Goal: Task Accomplishment & Management: Manage account settings

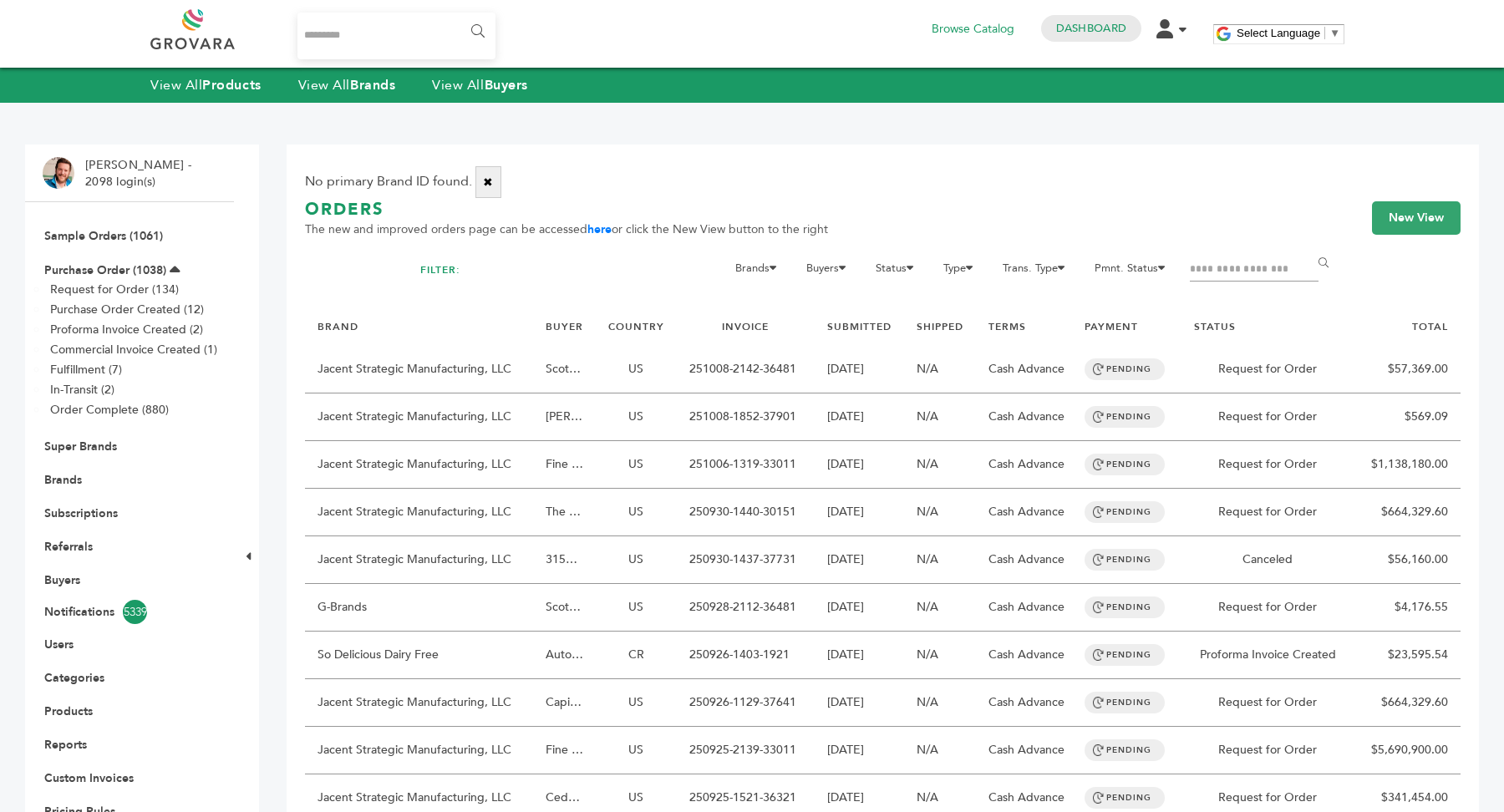
click at [75, 497] on li "Subscriptions" at bounding box center [129, 513] width 174 height 34
click at [67, 484] on link "Brands" at bounding box center [63, 480] width 38 height 16
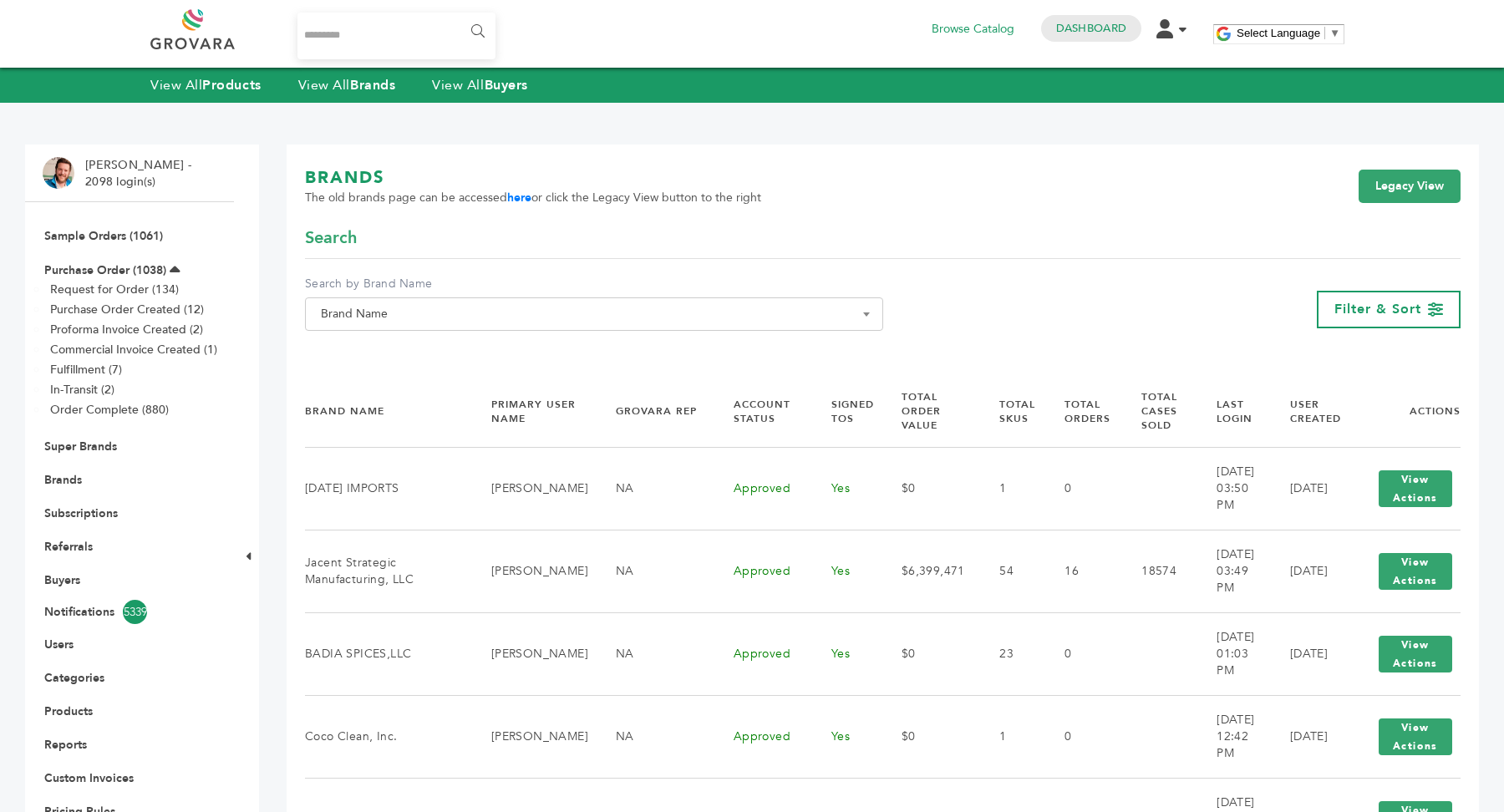
click at [514, 309] on span "Brand Name" at bounding box center [594, 315] width 559 height 23
click at [484, 341] on input "Search" at bounding box center [594, 344] width 570 height 21
paste input "*********"
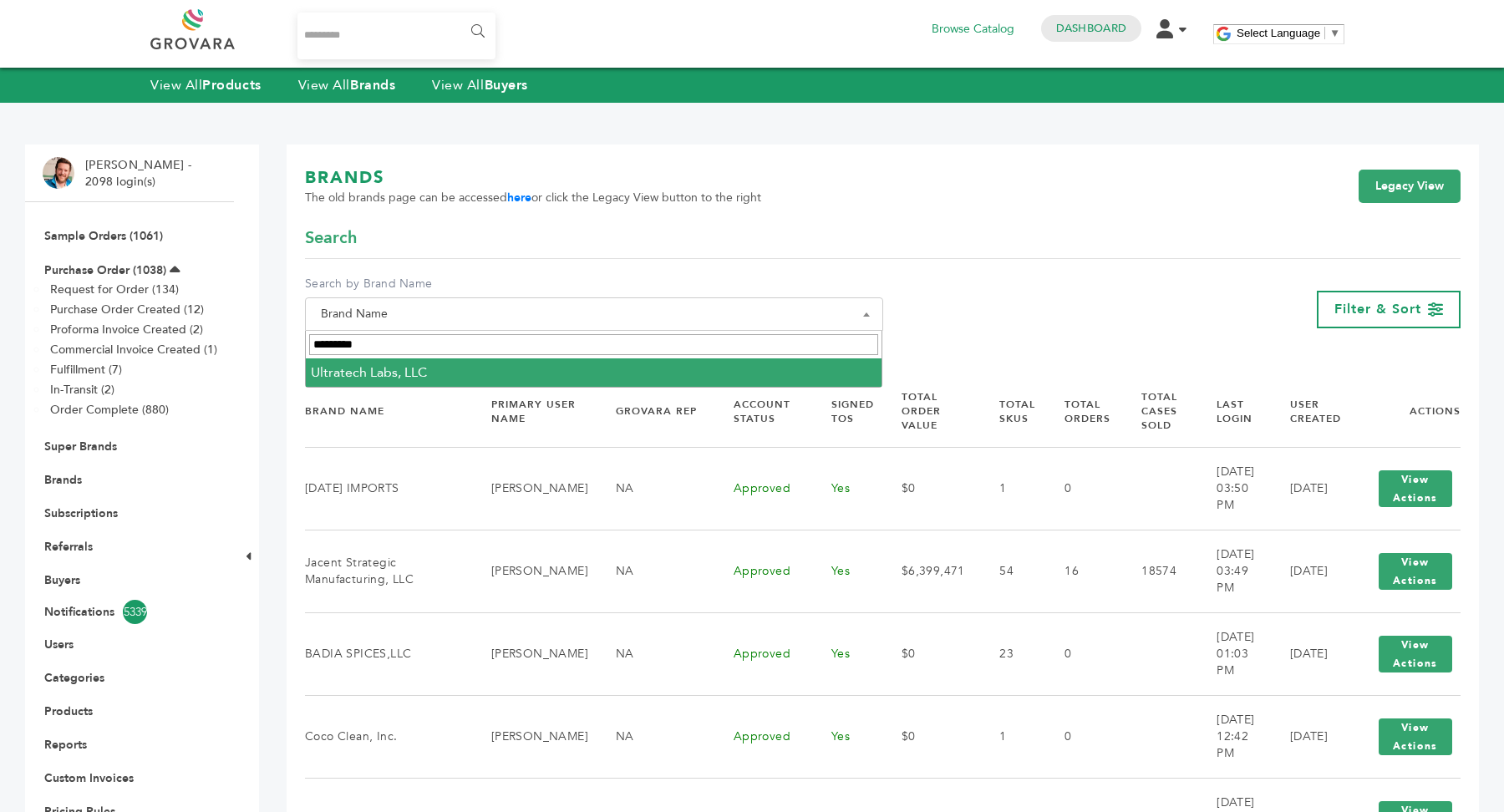
type input "*********"
select select "**********"
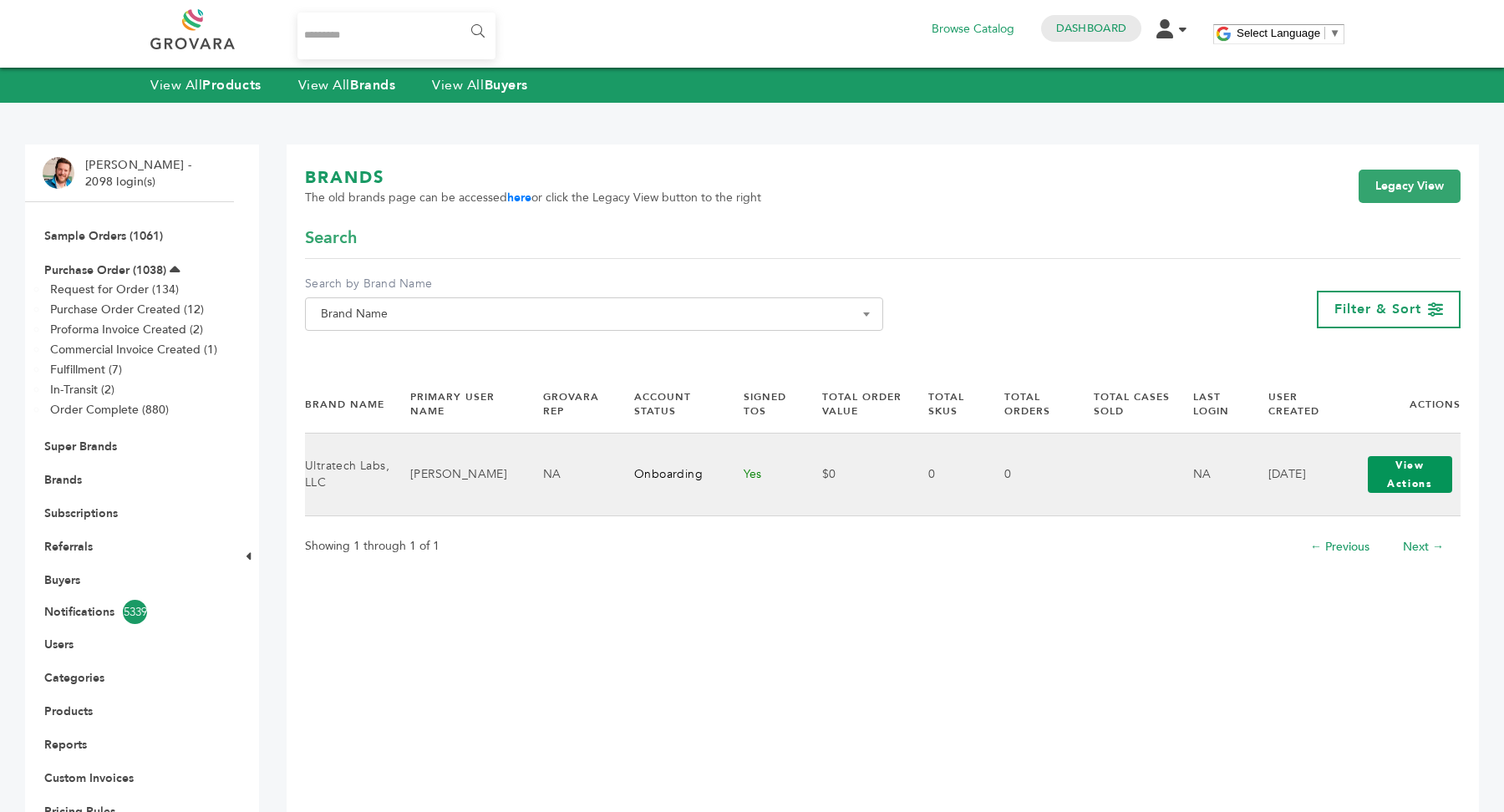
click at [1438, 476] on button "View Actions" at bounding box center [1410, 475] width 85 height 37
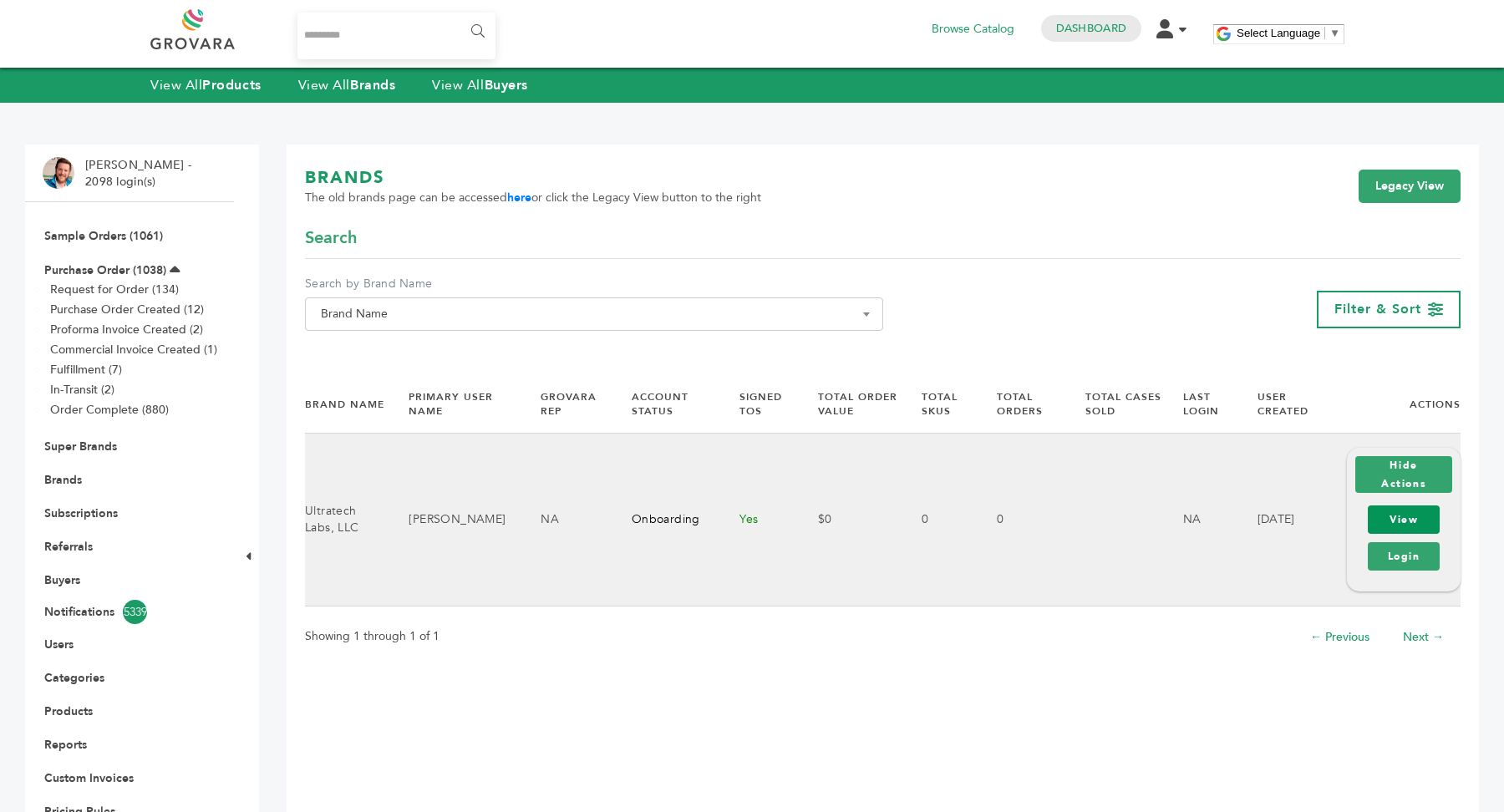
click at [1416, 518] on link "View" at bounding box center [1404, 520] width 72 height 29
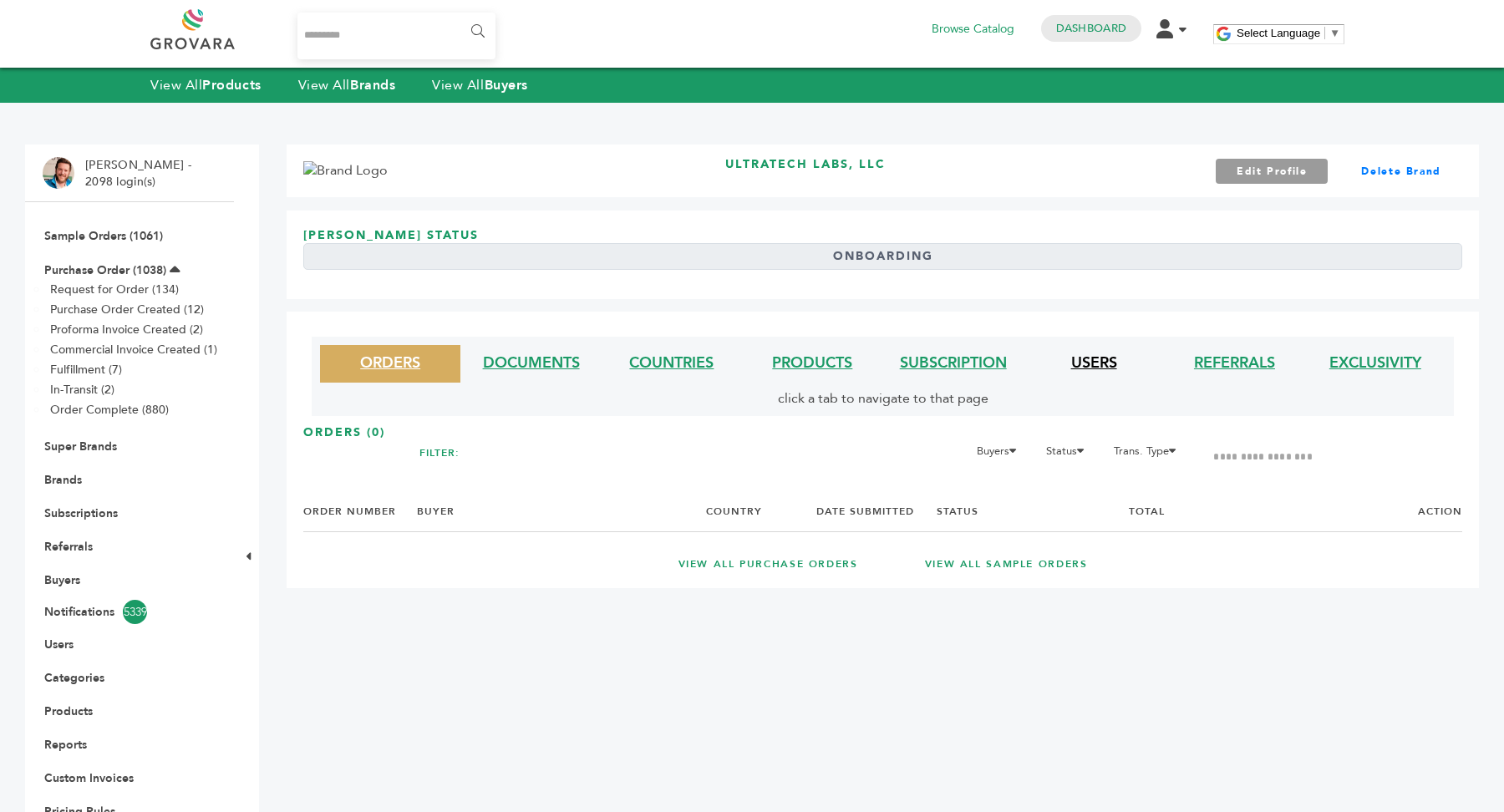
click at [1096, 364] on link "USERS" at bounding box center [1094, 362] width 46 height 21
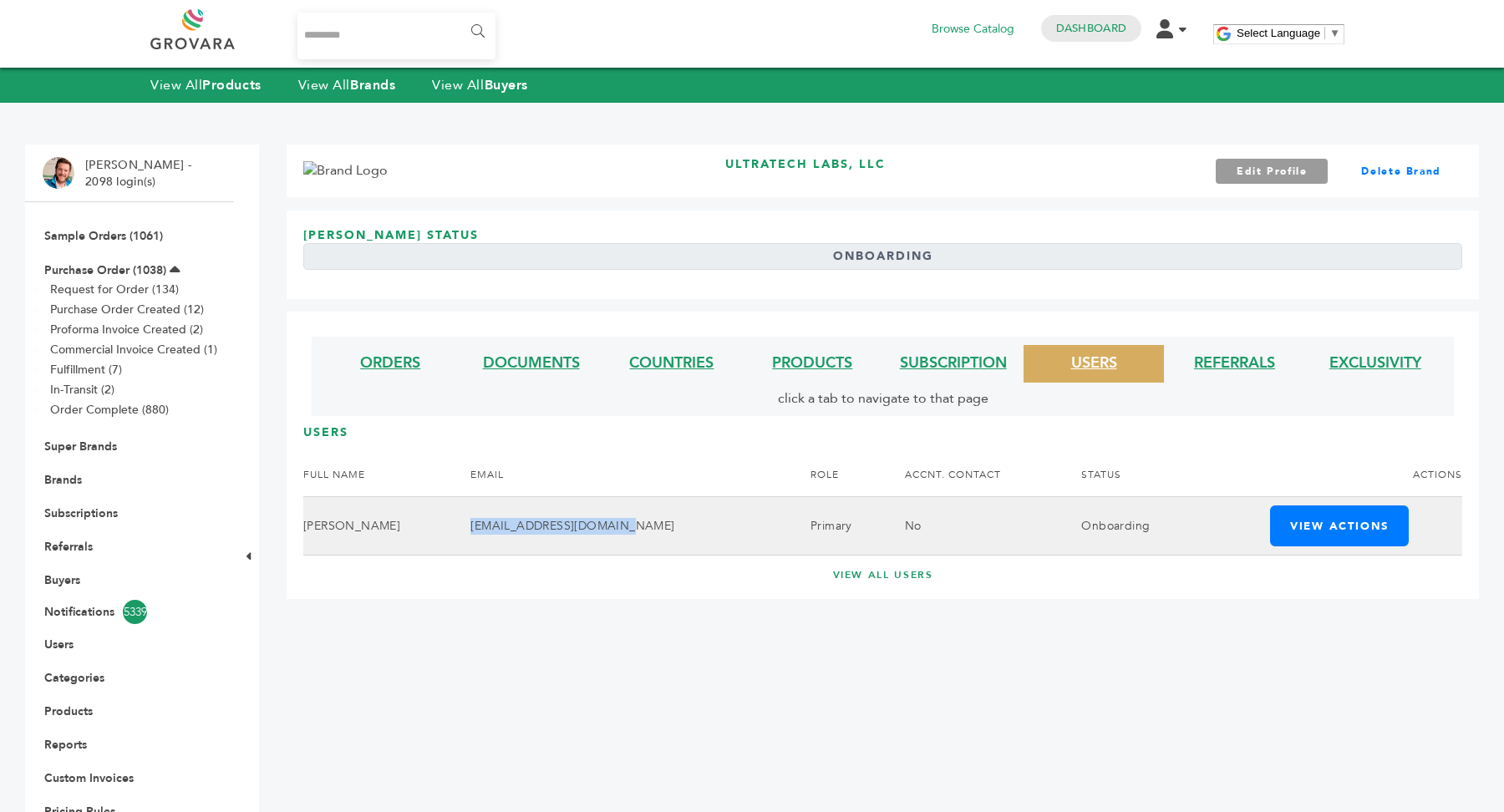
drag, startPoint x: 425, startPoint y: 529, endPoint x: 586, endPoint y: 539, distance: 161.3
click at [586, 539] on td "davidohphilly@gmail.com" at bounding box center [619, 526] width 340 height 59
copy td "davidohphilly@gmail.com"
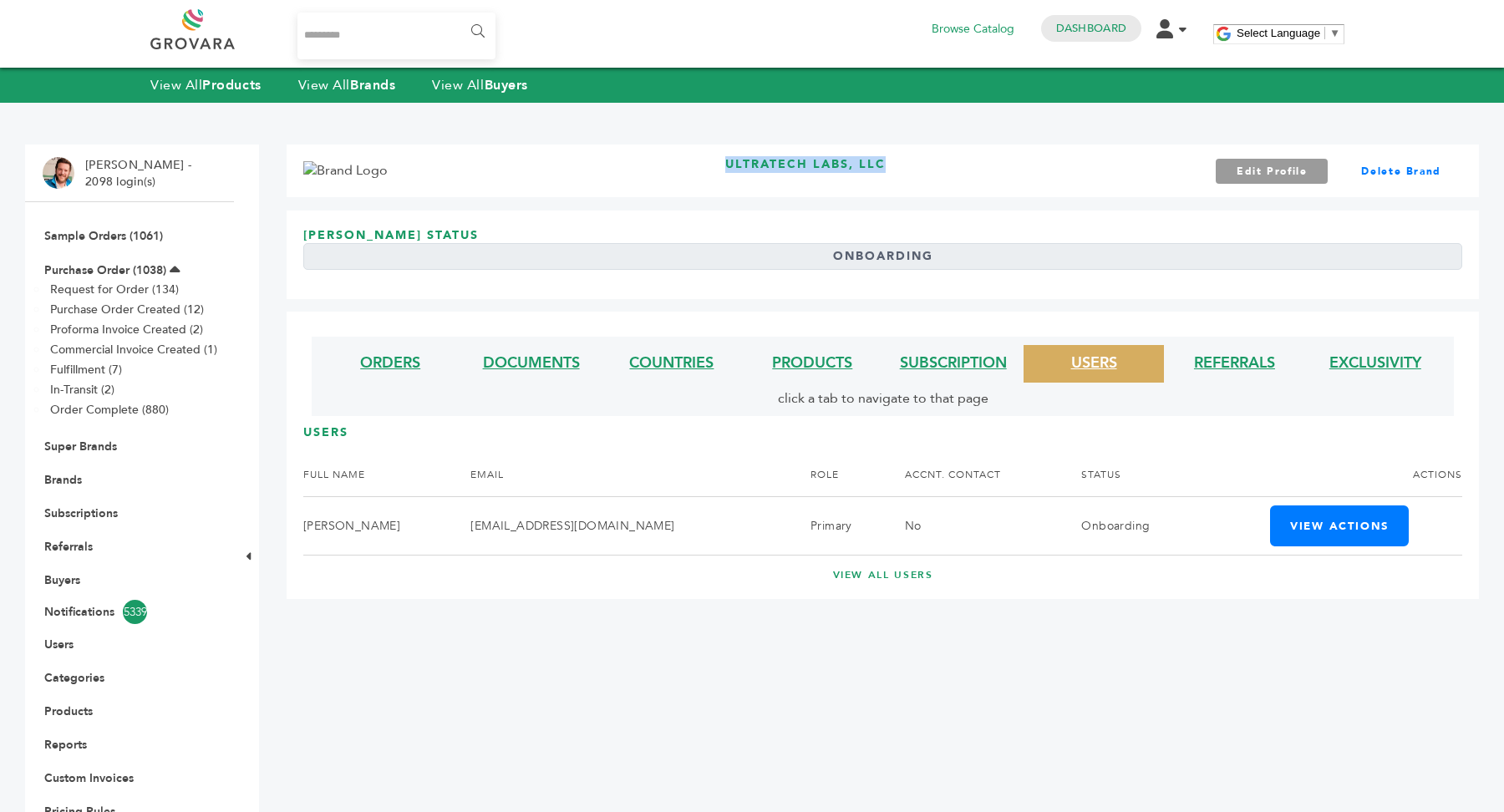
drag, startPoint x: 730, startPoint y: 164, endPoint x: 924, endPoint y: 160, distance: 194.0
click at [924, 160] on div "Ultratech Labs, LLC Edit Profile Delete Brand" at bounding box center [883, 170] width 1193 height 53
copy h3 "Ultratech Labs, LLC"
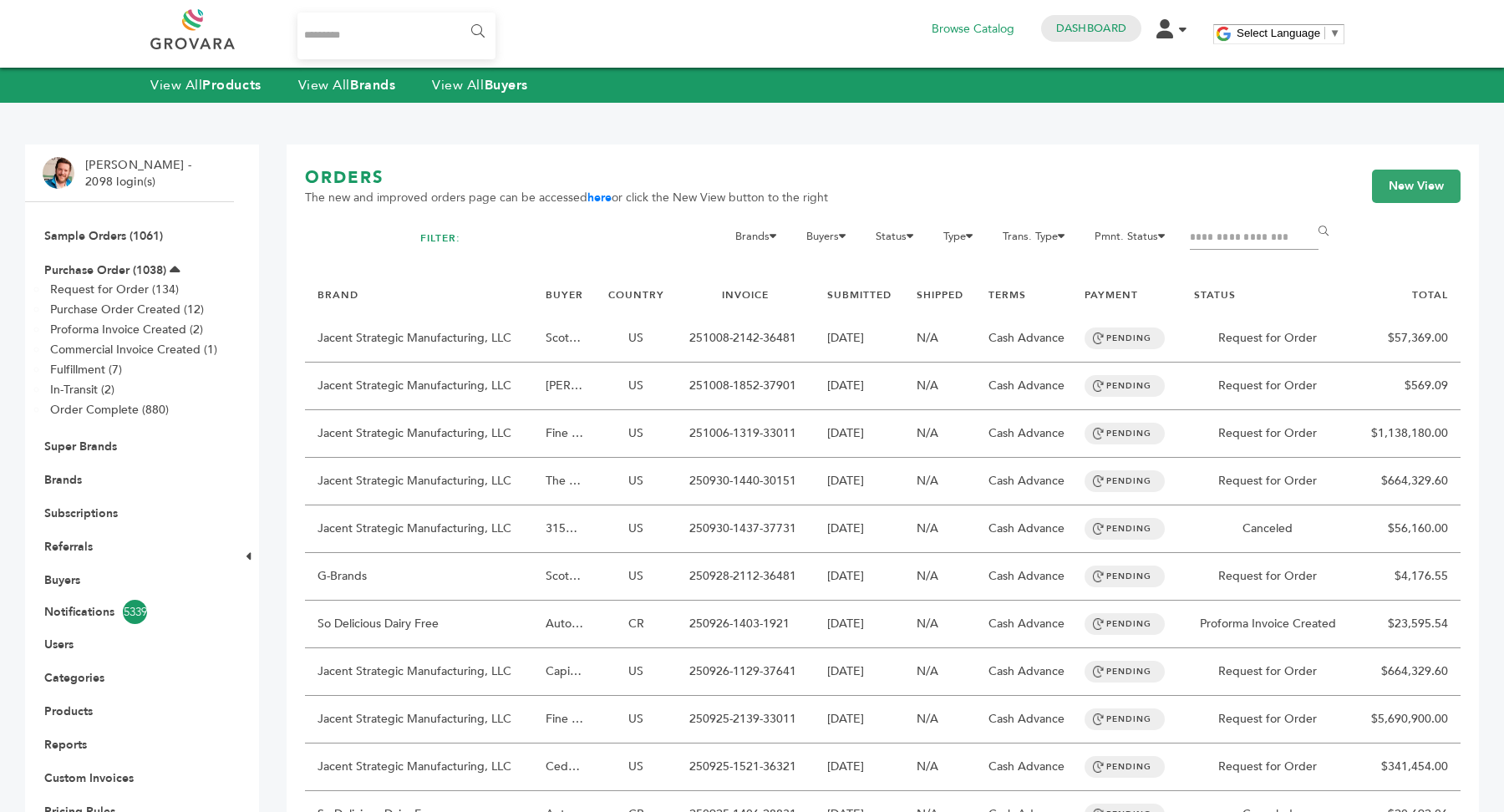
click at [1228, 231] on input "Filter by keywords" at bounding box center [1254, 238] width 128 height 23
type input "*****"
click at [1308, 215] on input "******" at bounding box center [1326, 232] width 38 height 34
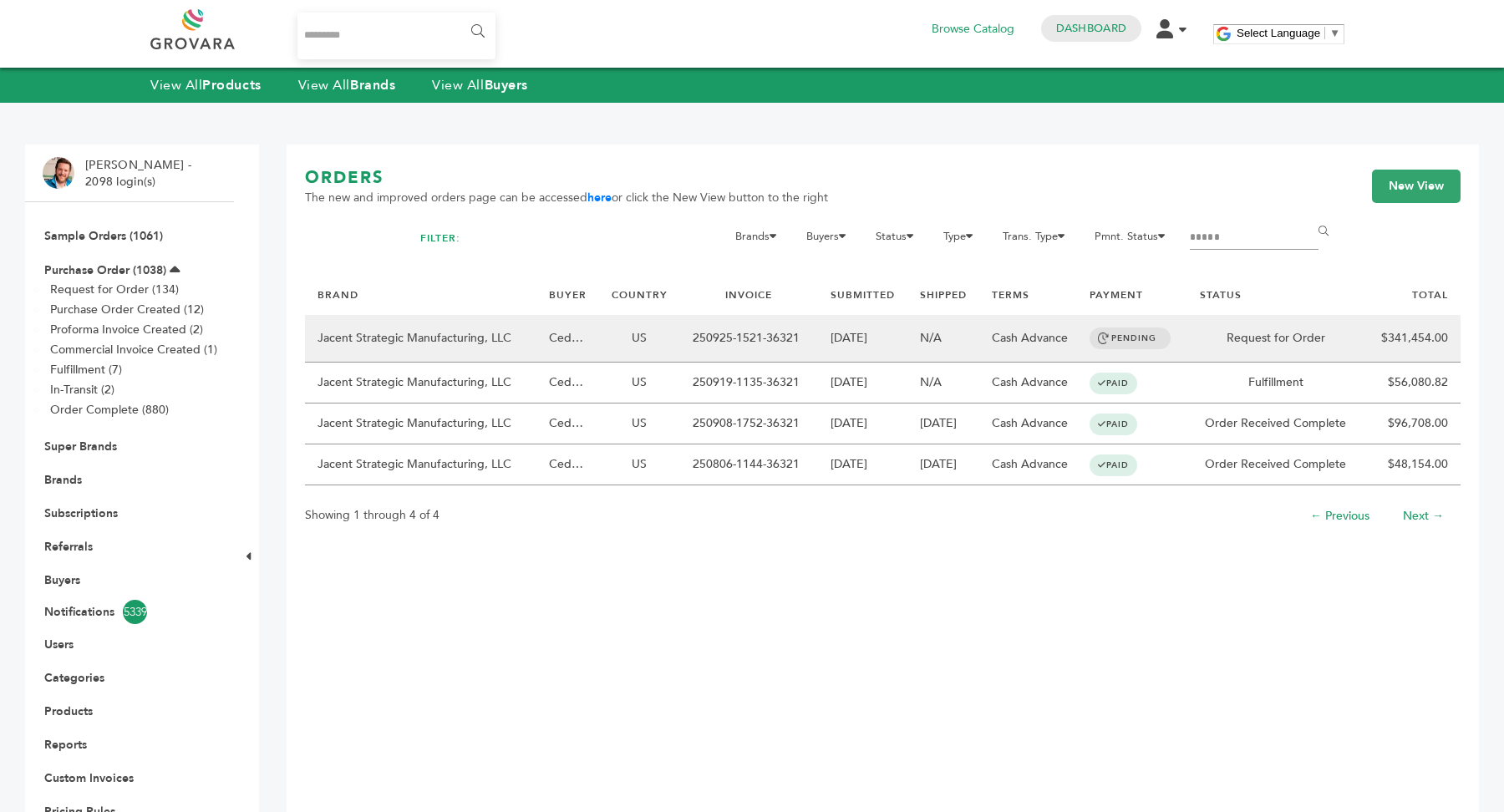
click at [702, 335] on td "250925-1521-36321" at bounding box center [749, 339] width 138 height 48
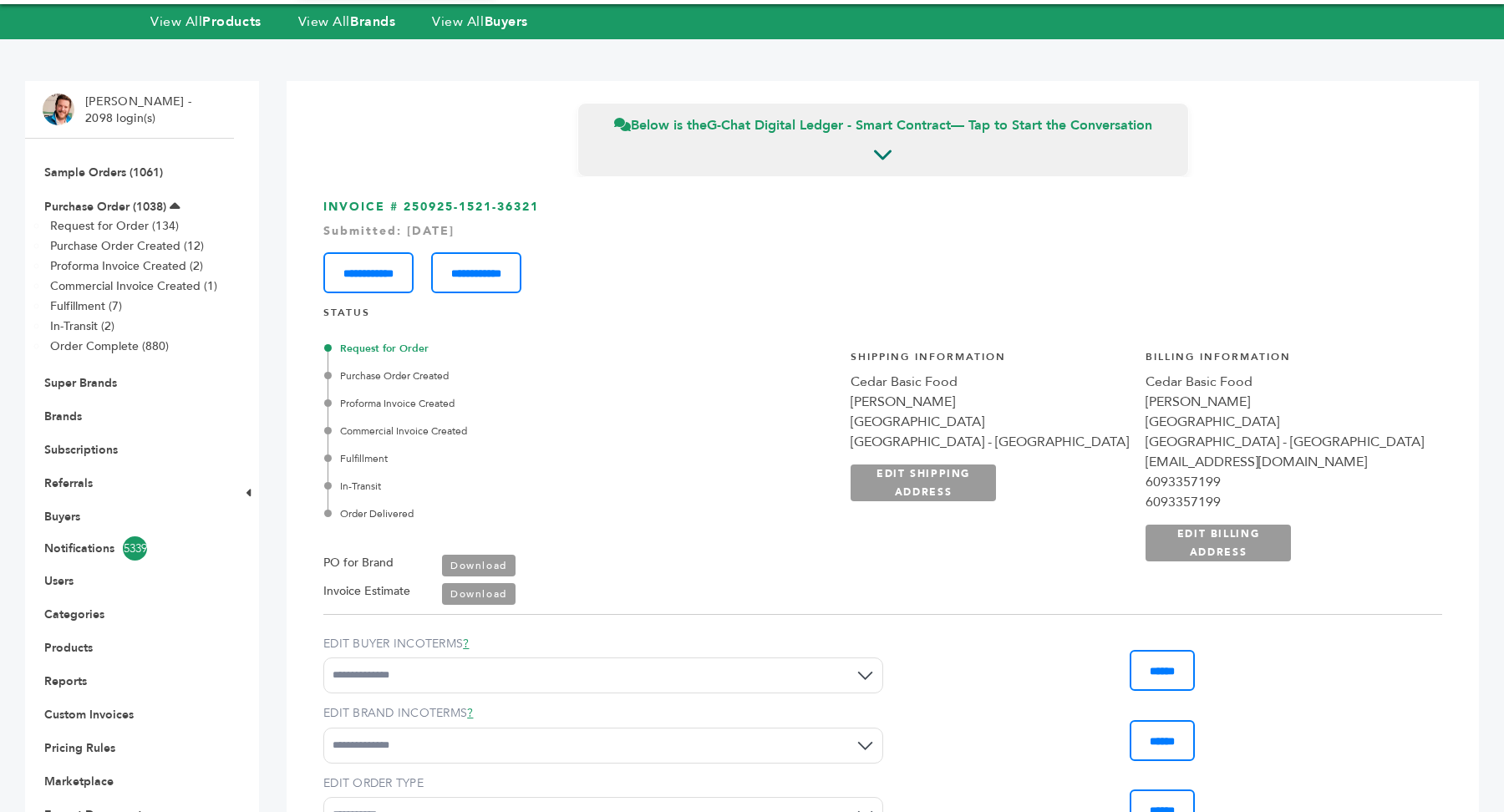
scroll to position [81, 0]
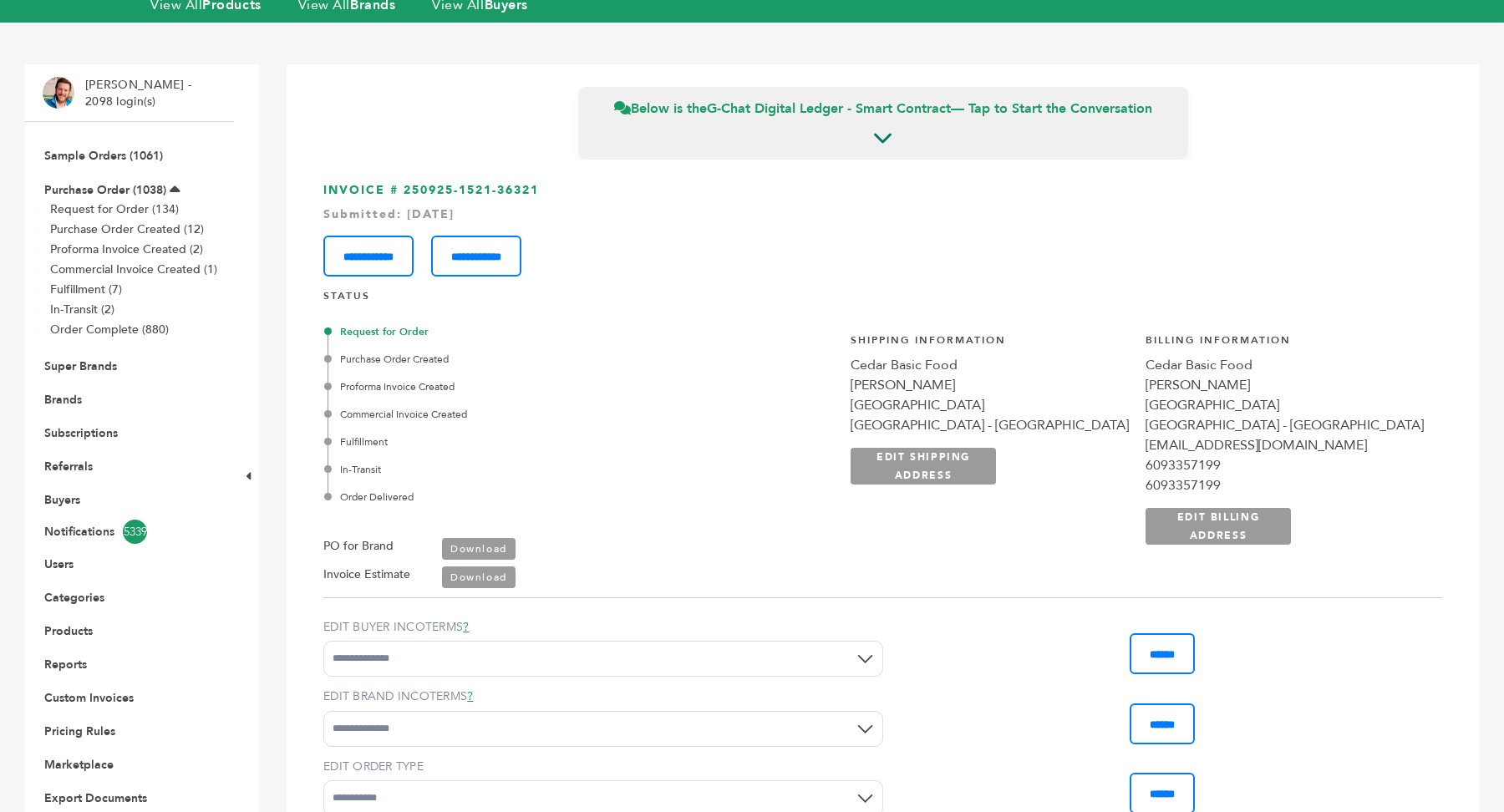
click at [507, 549] on link "Download" at bounding box center [479, 549] width 74 height 22
drag, startPoint x: 405, startPoint y: 190, endPoint x: 582, endPoint y: 184, distance: 177.1
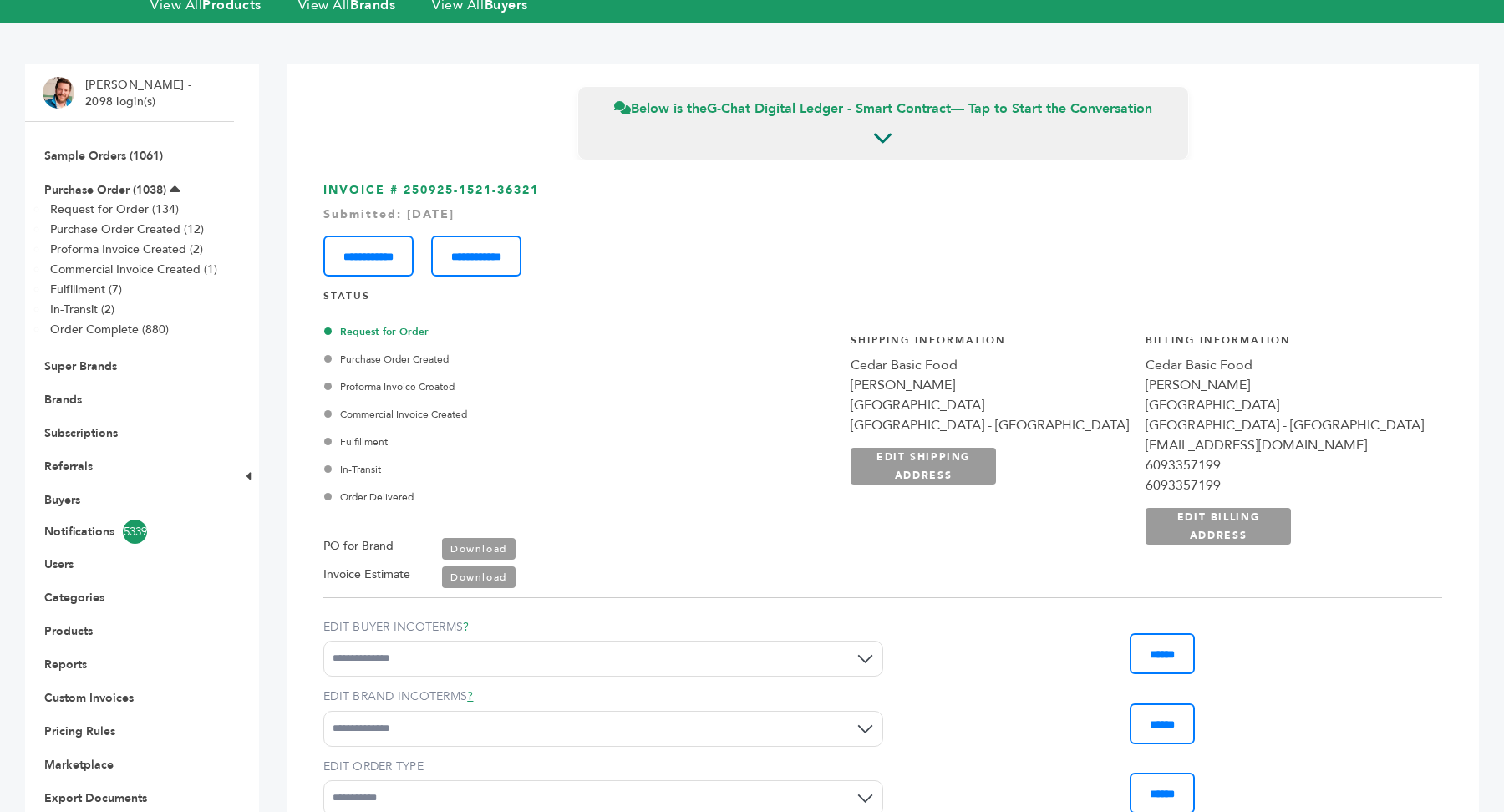
click at [582, 184] on h3 "**********" at bounding box center [883, 229] width 1119 height 95
copy h3 "250925-1521-36321"
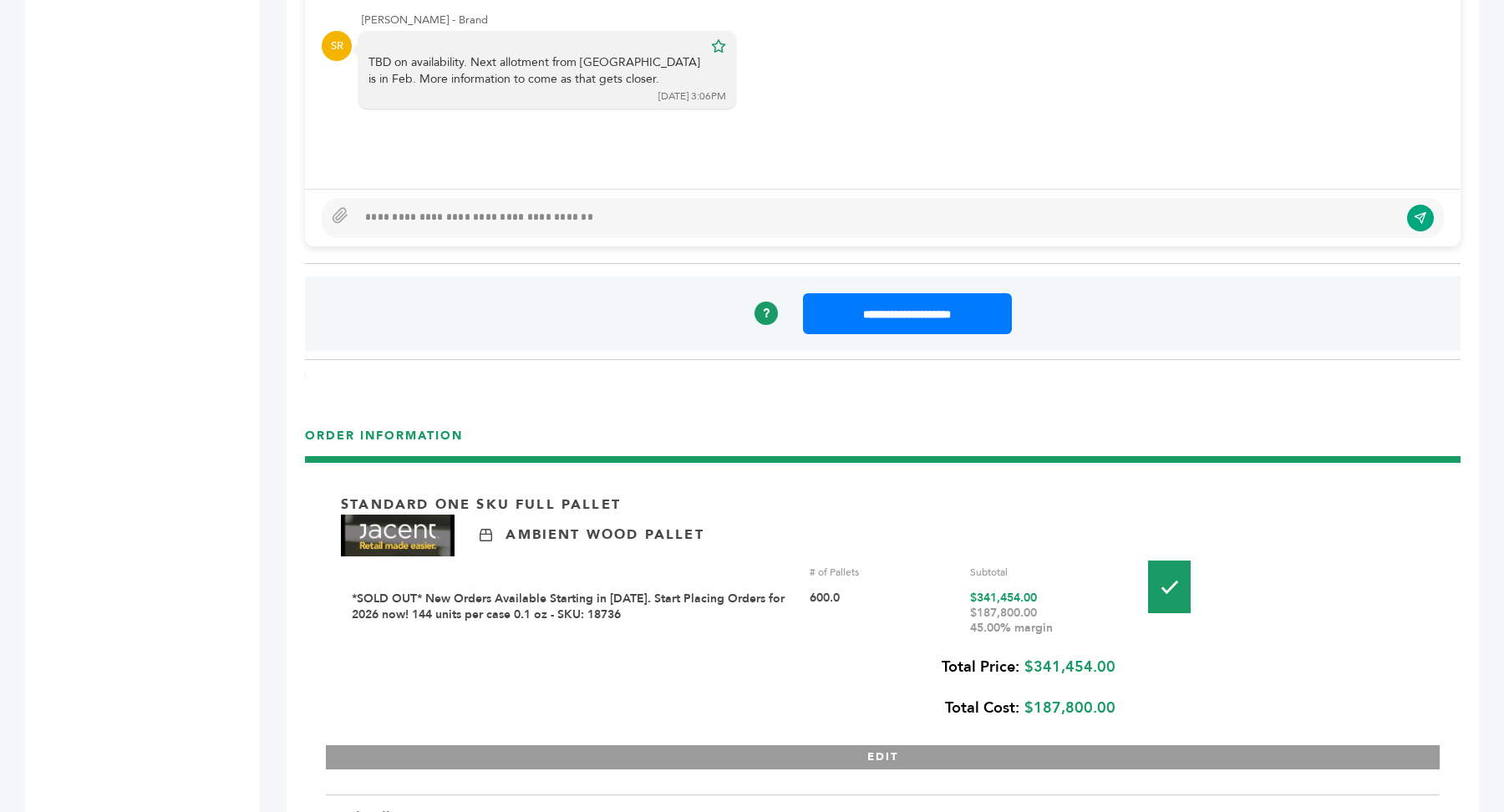
scroll to position [1601, 0]
click at [169, 193] on div "Barry Forgeng - 2098 login(s) Sample Orders (1061) Purchase Order (1038) Reques…" at bounding box center [129, 405] width 209 height 3721
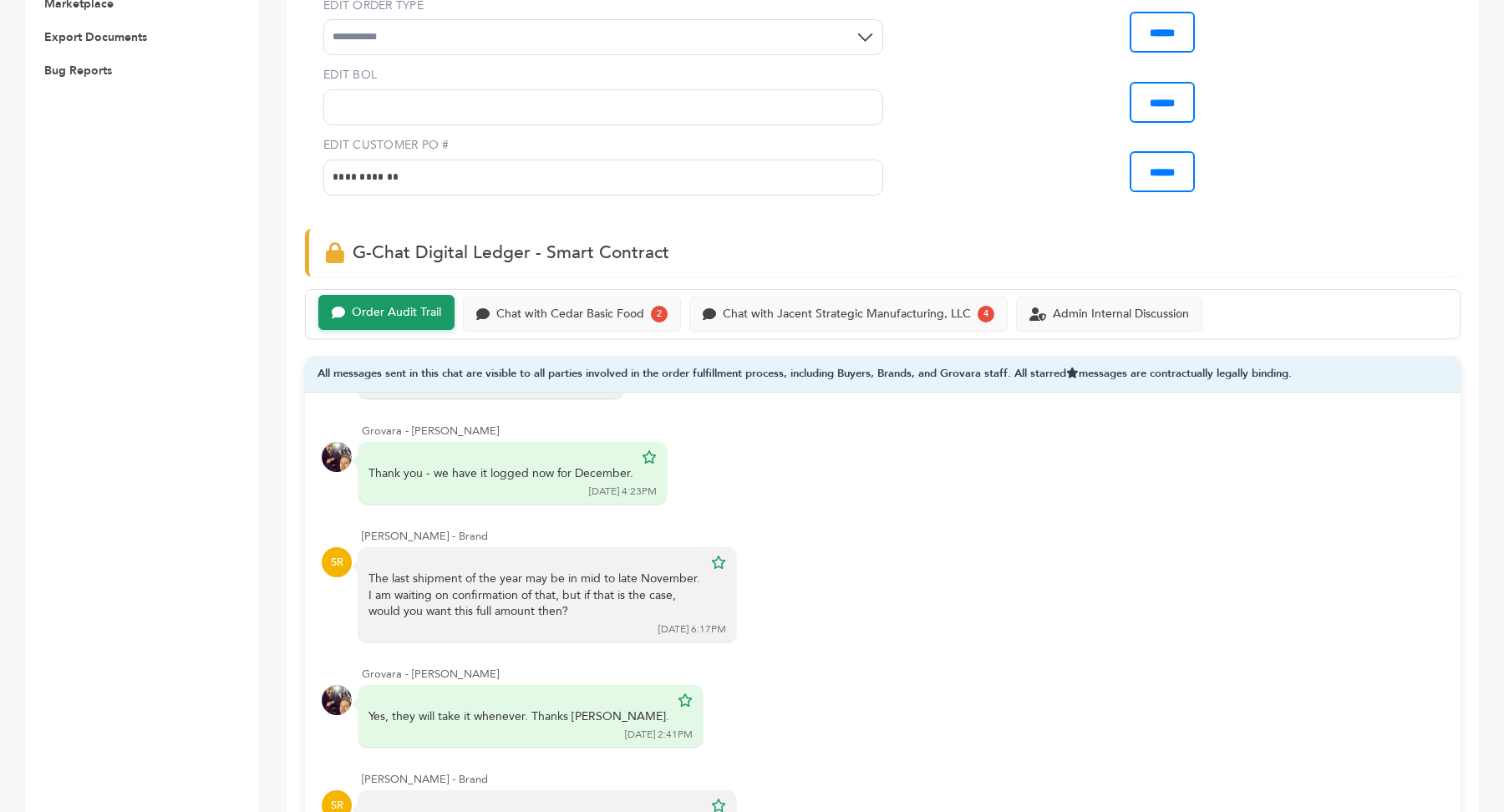
scroll to position [861, 0]
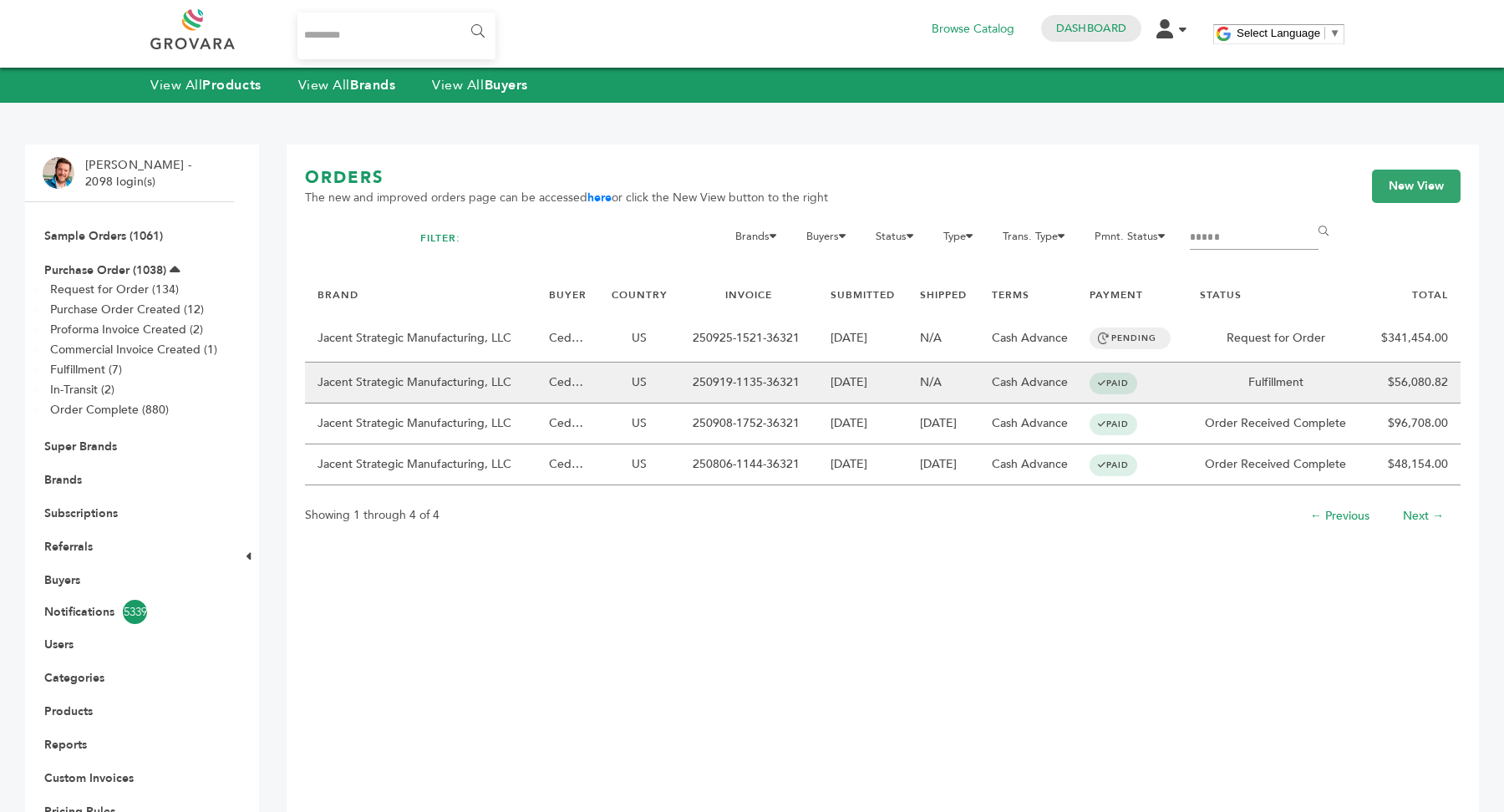
click at [747, 392] on td "250919-1135-36321" at bounding box center [749, 383] width 138 height 41
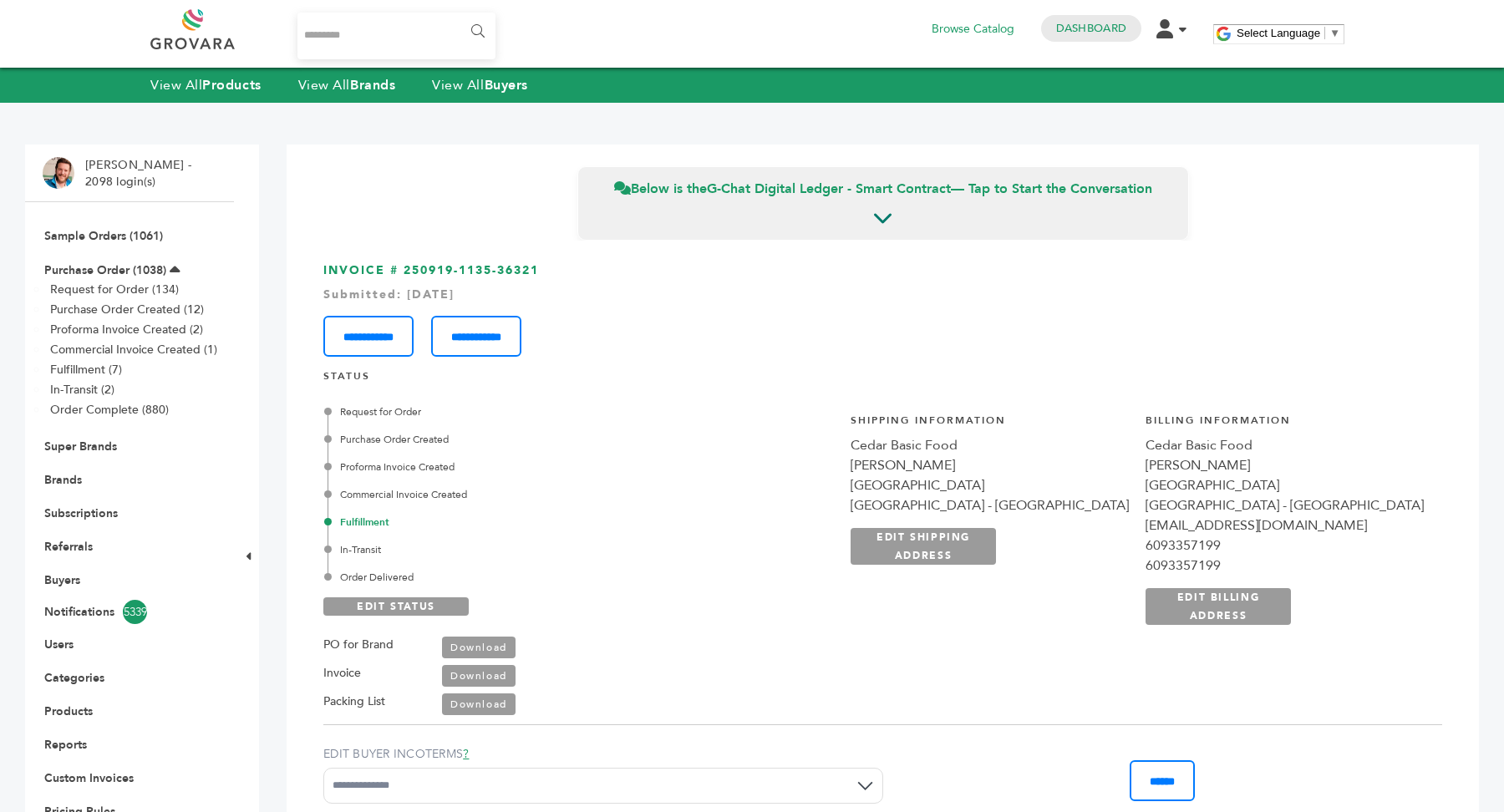
click at [481, 647] on link "Download" at bounding box center [479, 648] width 74 height 22
drag, startPoint x: 403, startPoint y: 273, endPoint x: 584, endPoint y: 270, distance: 181.0
click at [584, 270] on h3 "**********" at bounding box center [883, 310] width 1119 height 95
copy h3 "250919-1135-36321"
click at [75, 476] on link "Brands" at bounding box center [63, 480] width 38 height 16
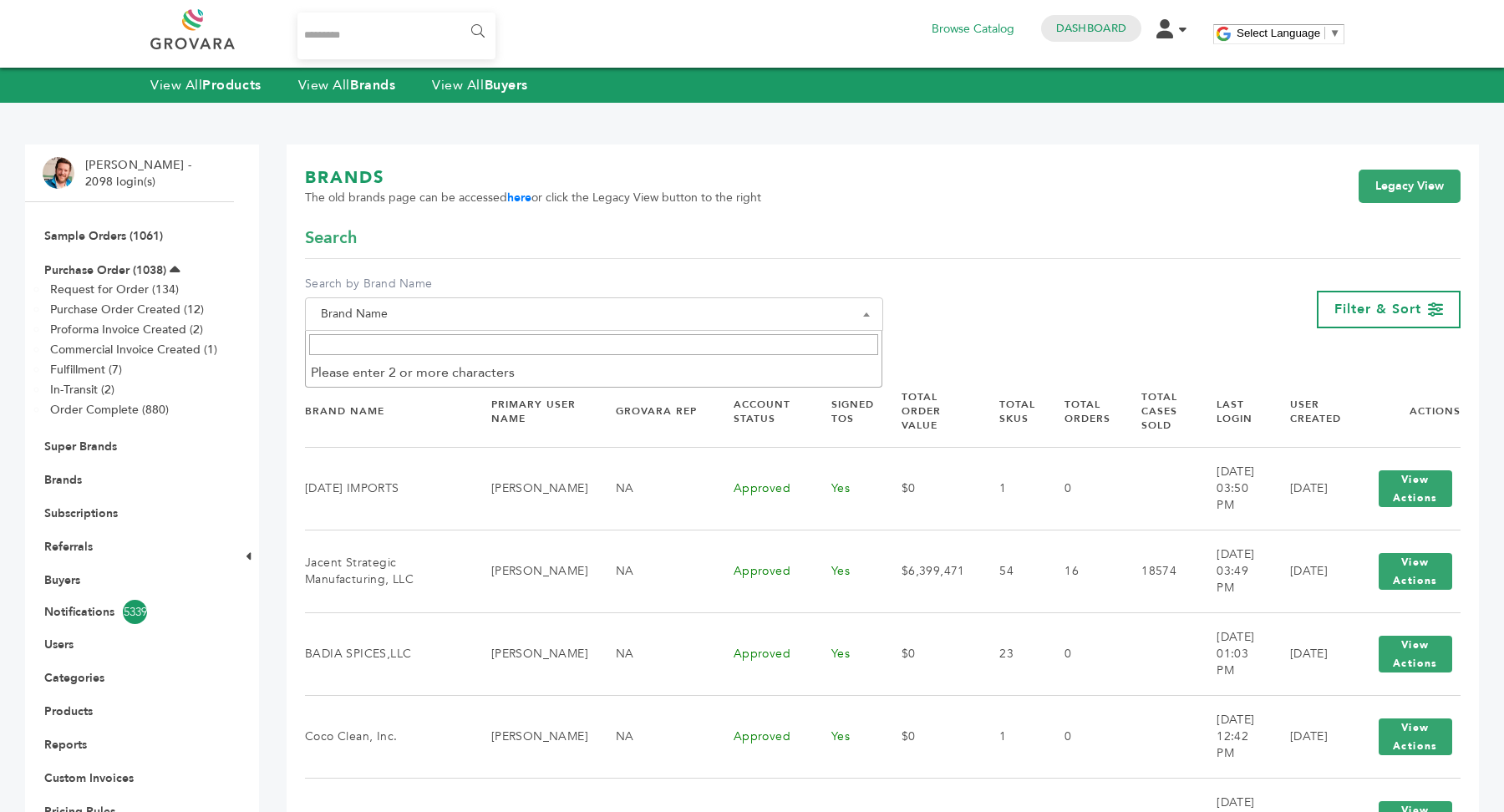
click at [523, 311] on span "Brand Name" at bounding box center [594, 315] width 559 height 23
click at [519, 342] on input "Search" at bounding box center [594, 344] width 570 height 21
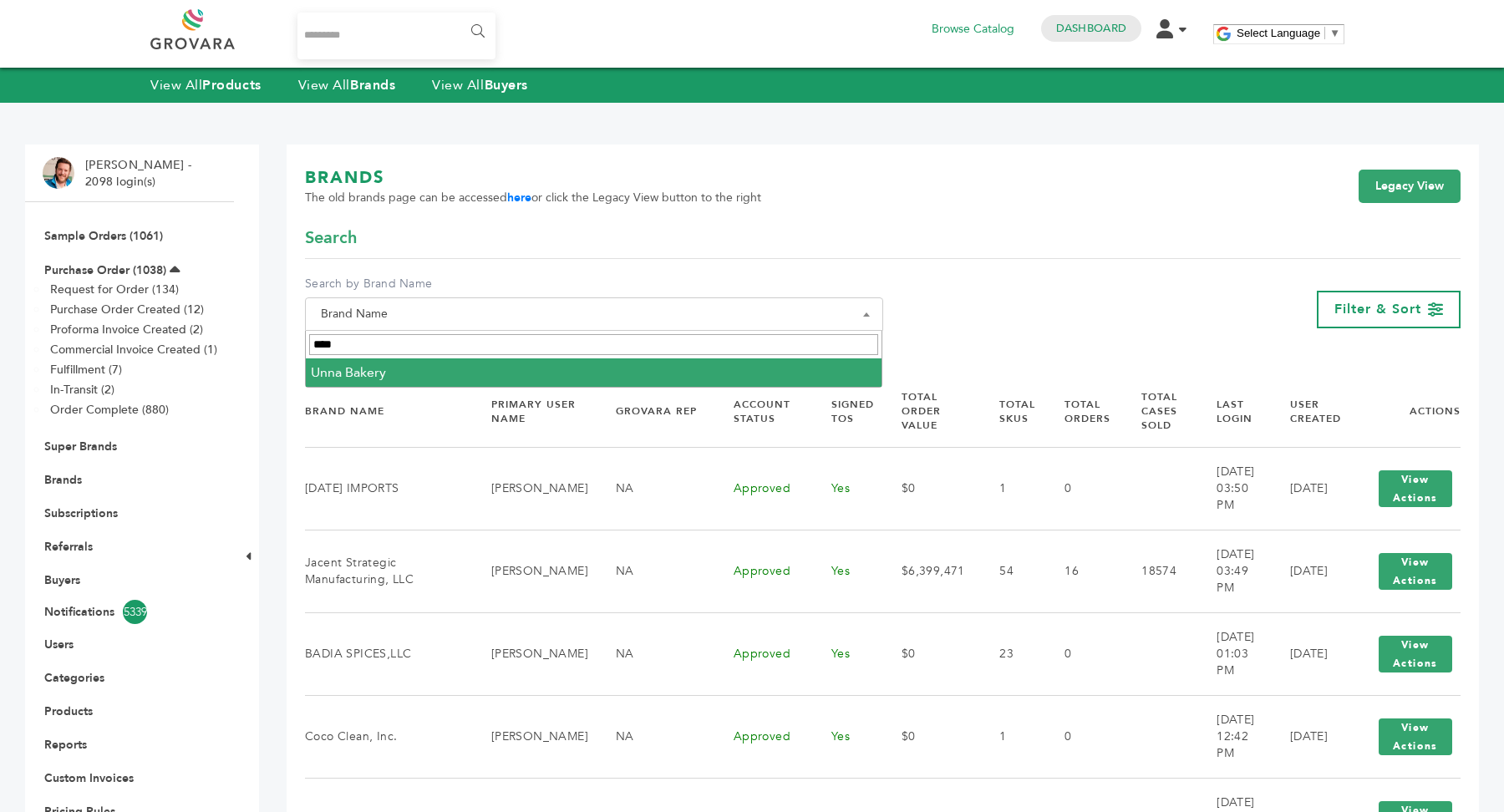
type input "****"
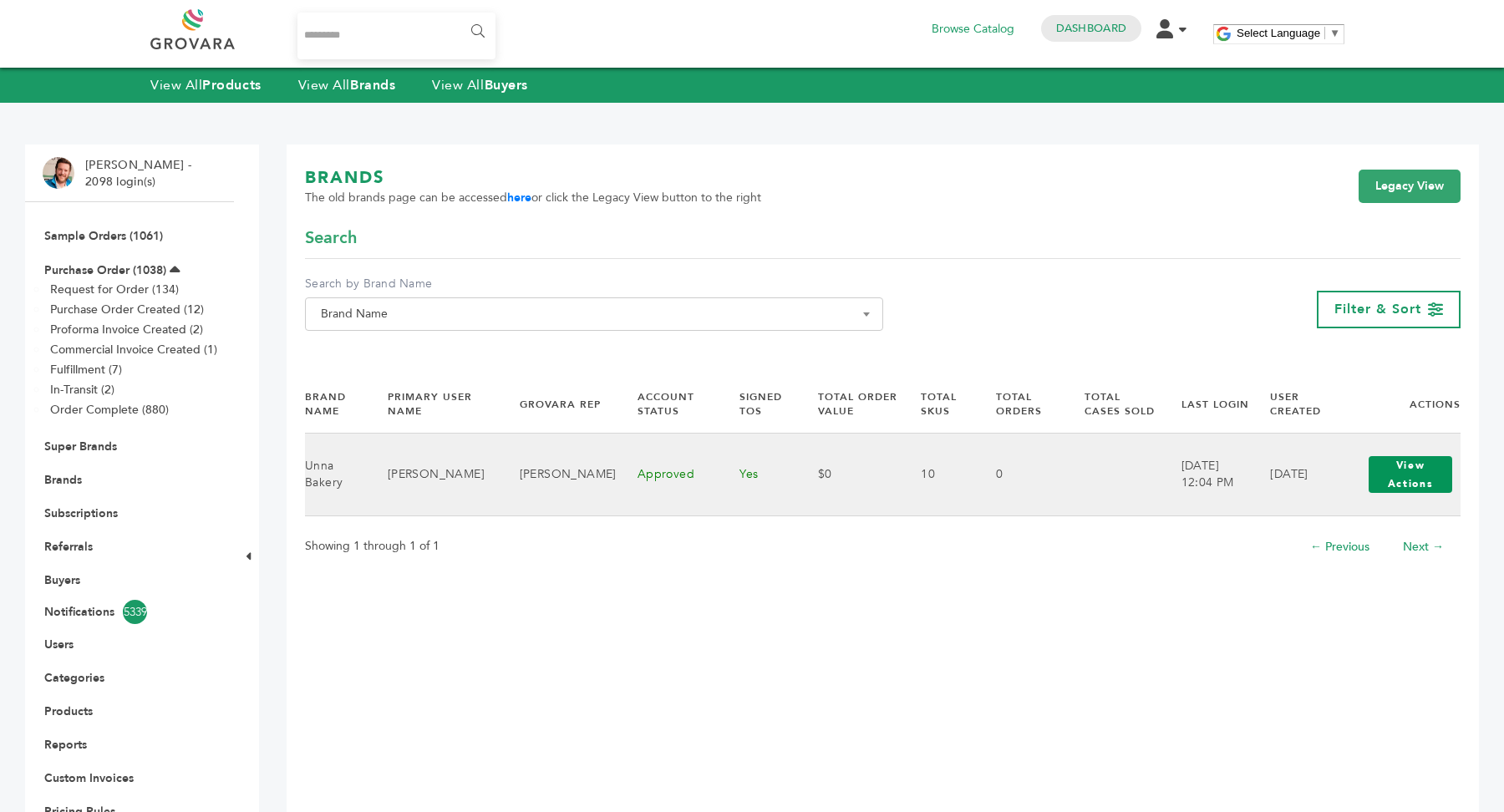
click at [1385, 475] on button "View Actions" at bounding box center [1411, 475] width 84 height 37
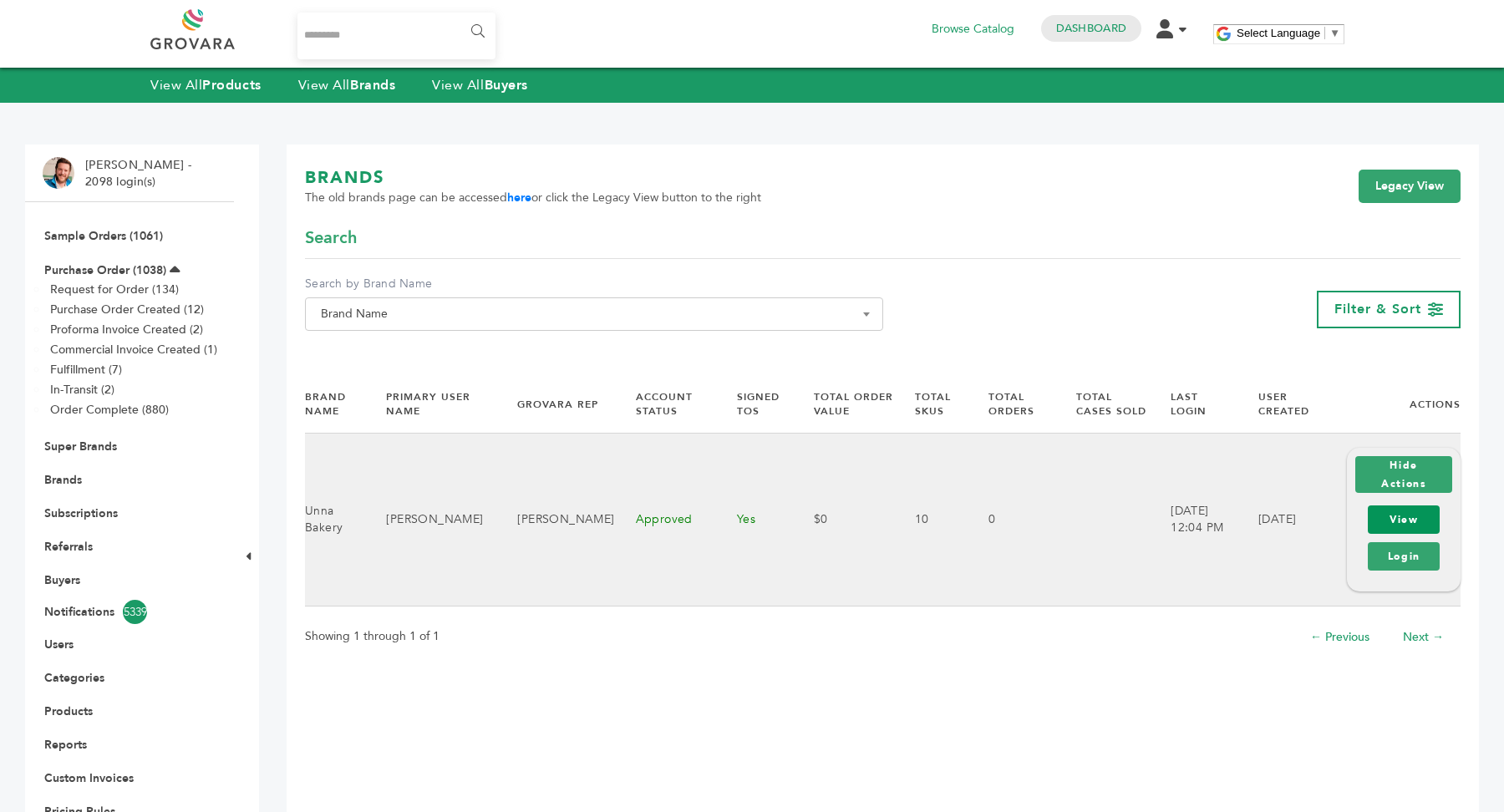
click at [1418, 522] on link "View" at bounding box center [1404, 520] width 72 height 29
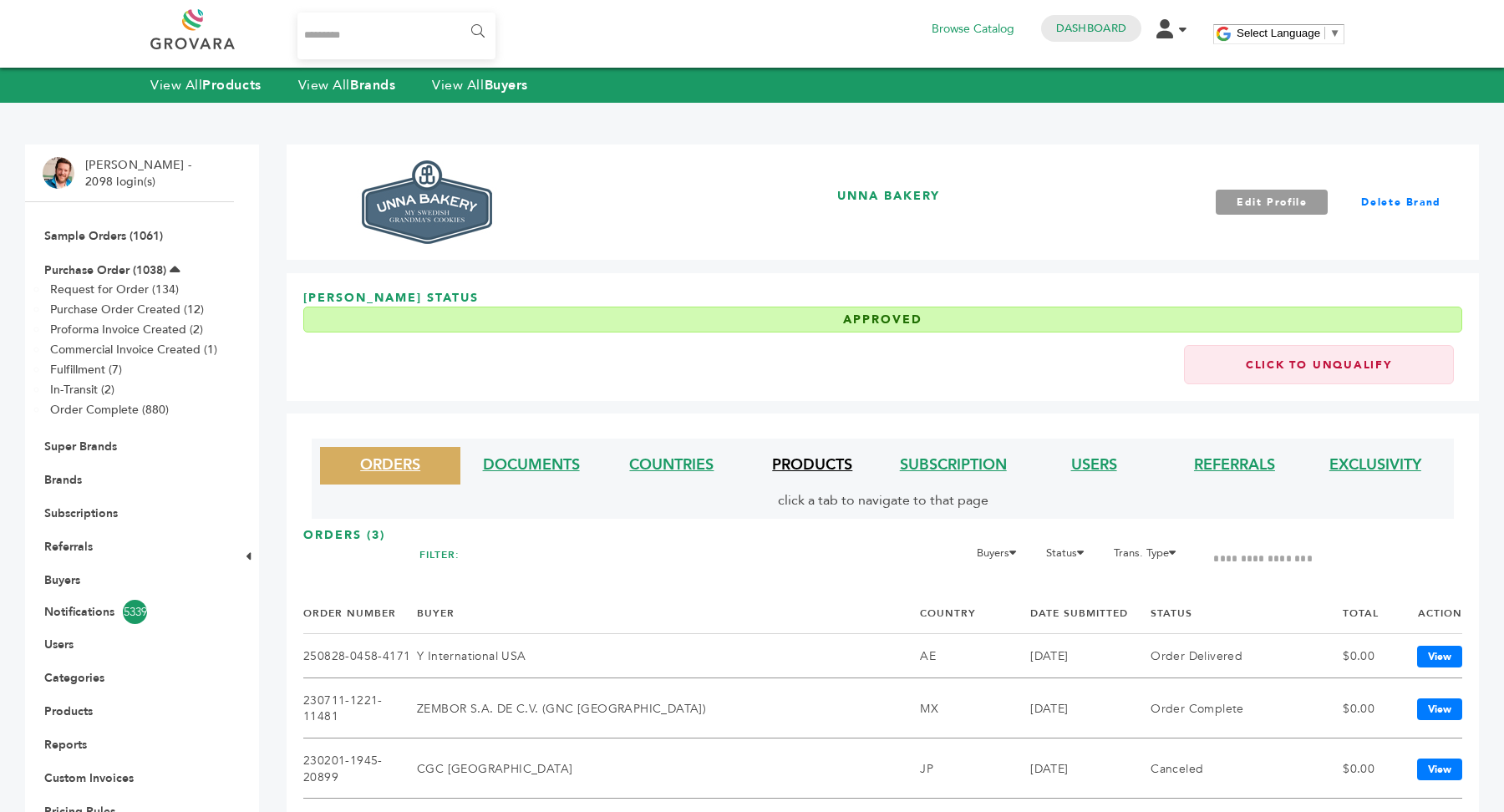
click at [817, 467] on link "PRODUCTS" at bounding box center [812, 465] width 81 height 21
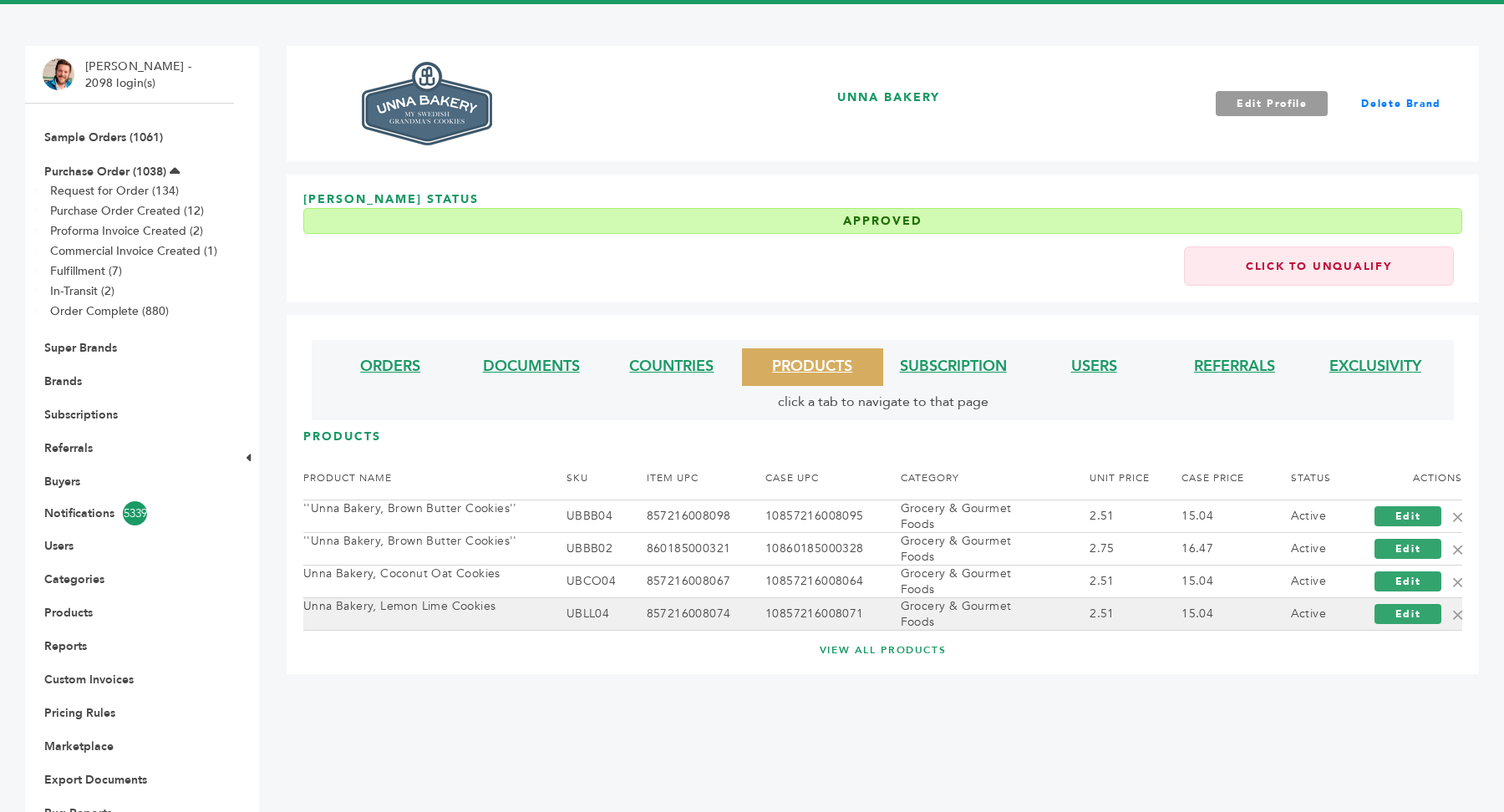
scroll to position [101, 0]
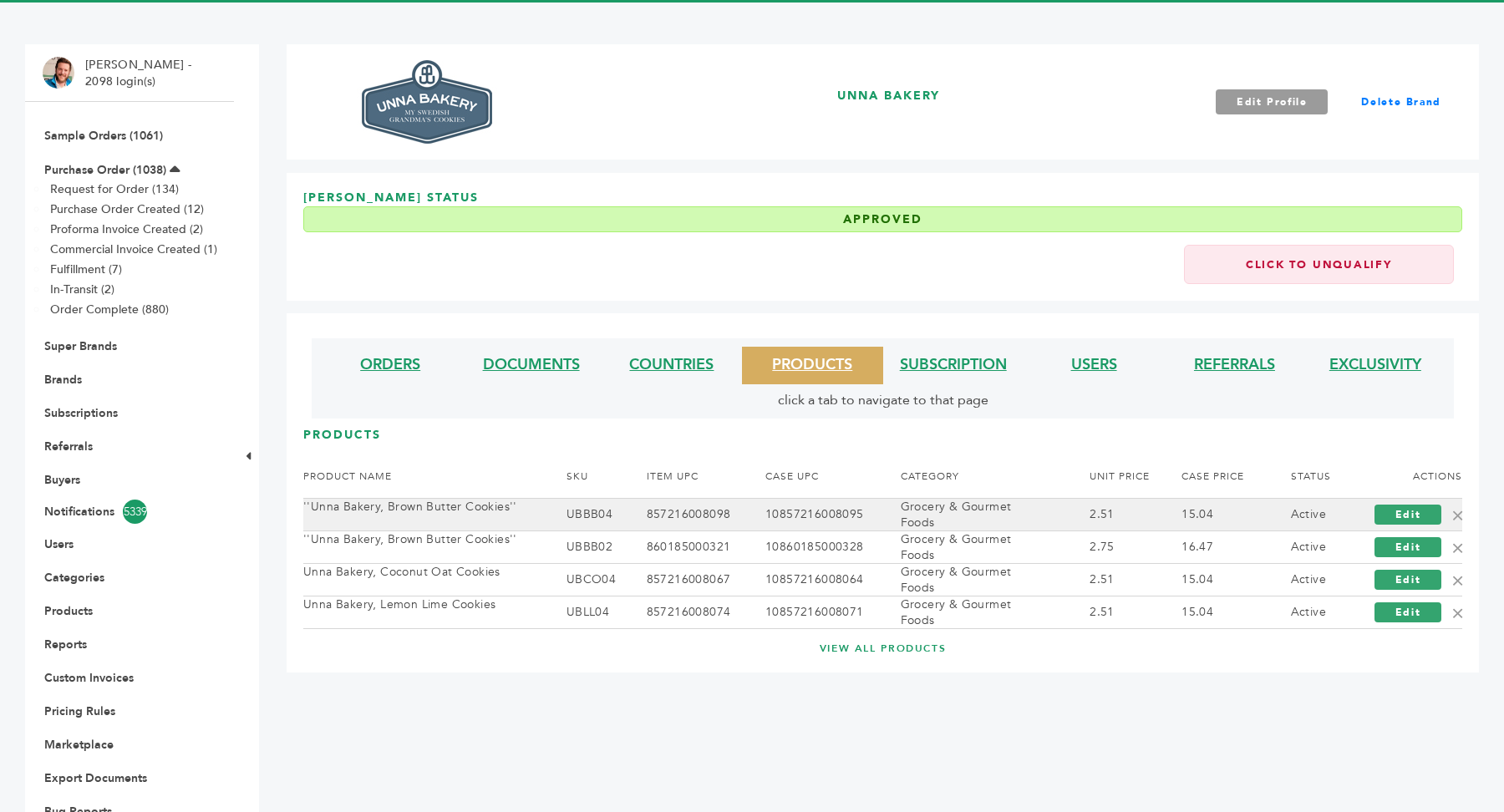
click at [768, 520] on td "10857216008095" at bounding box center [812, 515] width 135 height 33
click at [1403, 523] on link "Edit" at bounding box center [1408, 515] width 68 height 20
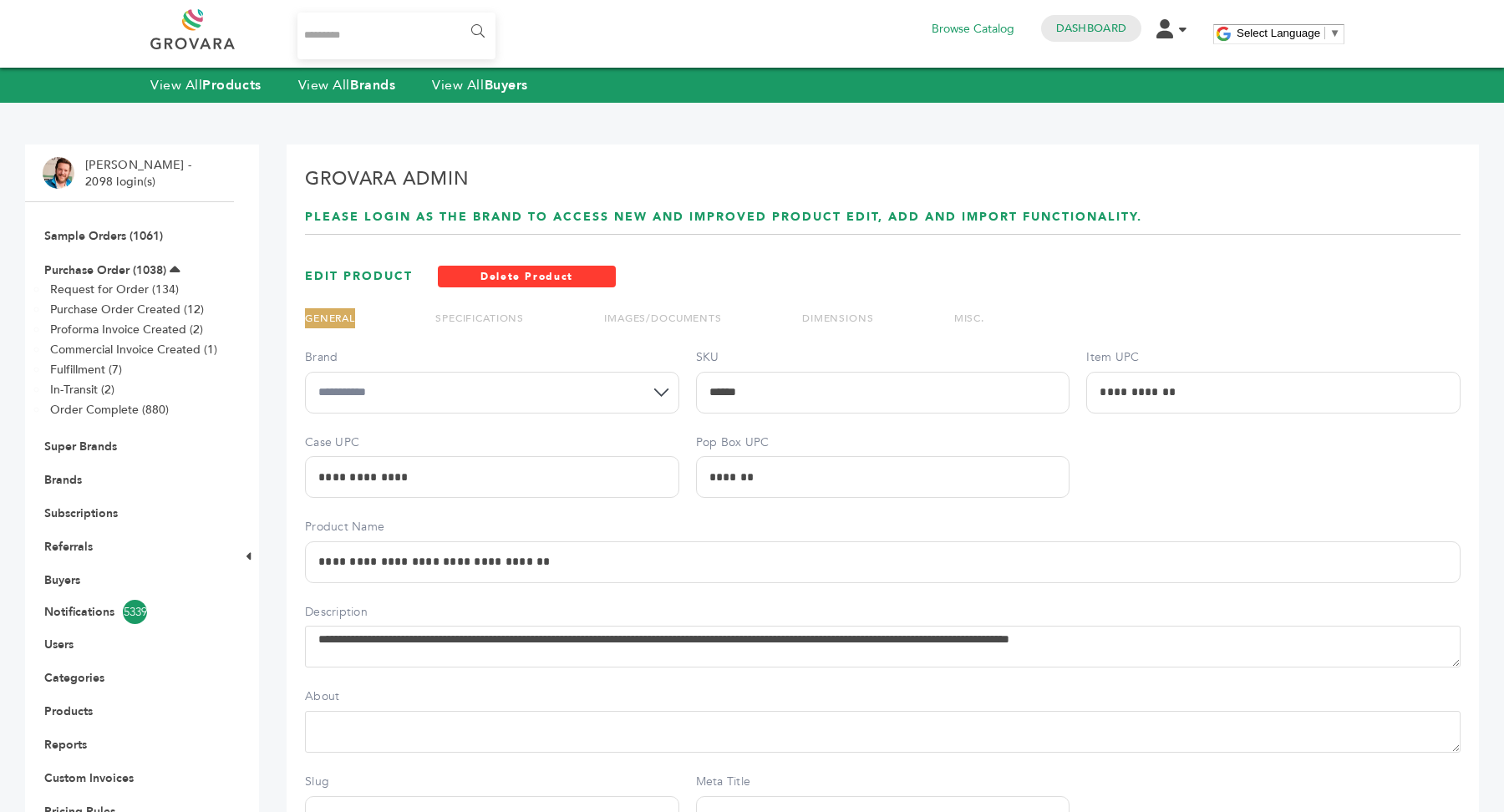
click at [695, 312] on link "IMAGES/DOCUMENTS" at bounding box center [663, 319] width 117 height 13
